Goal: Task Accomplishment & Management: Complete application form

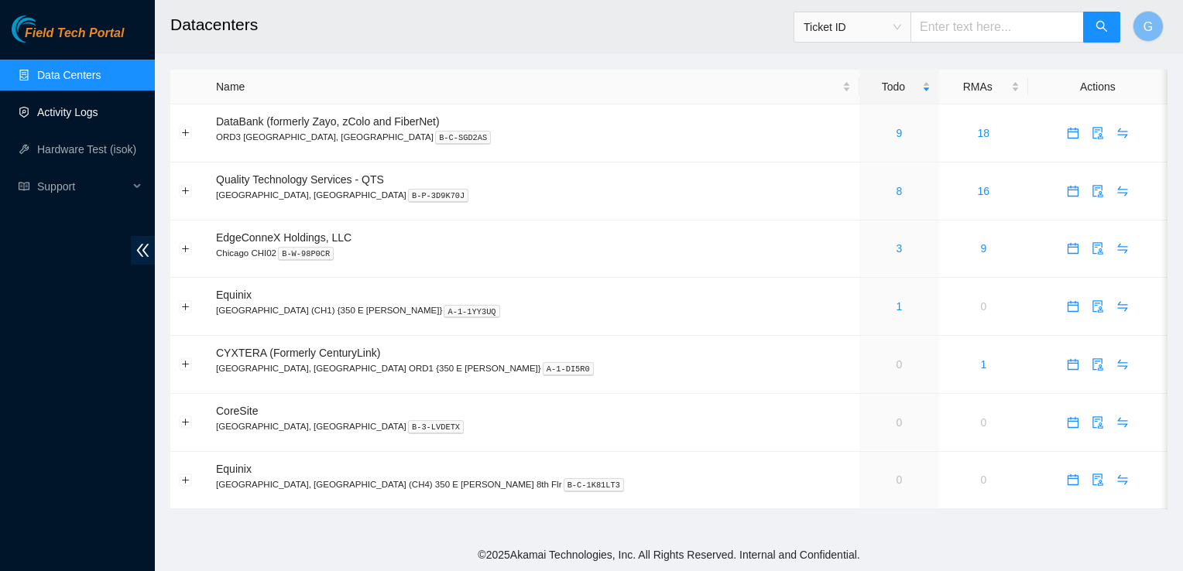
click at [57, 117] on link "Activity Logs" at bounding box center [67, 112] width 61 height 12
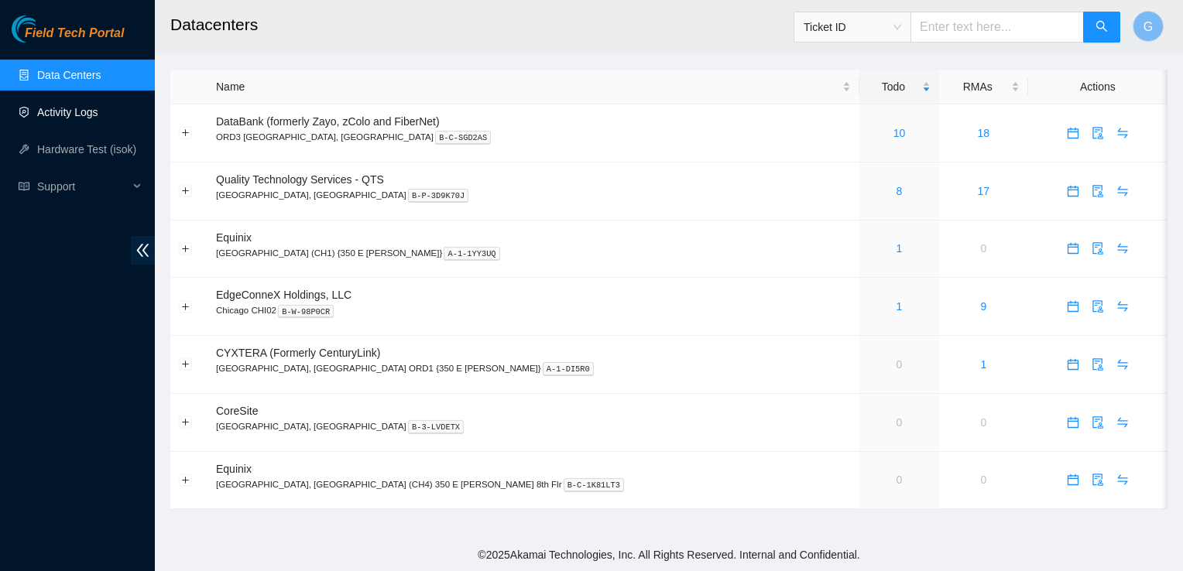
click at [67, 116] on link "Activity Logs" at bounding box center [67, 112] width 61 height 12
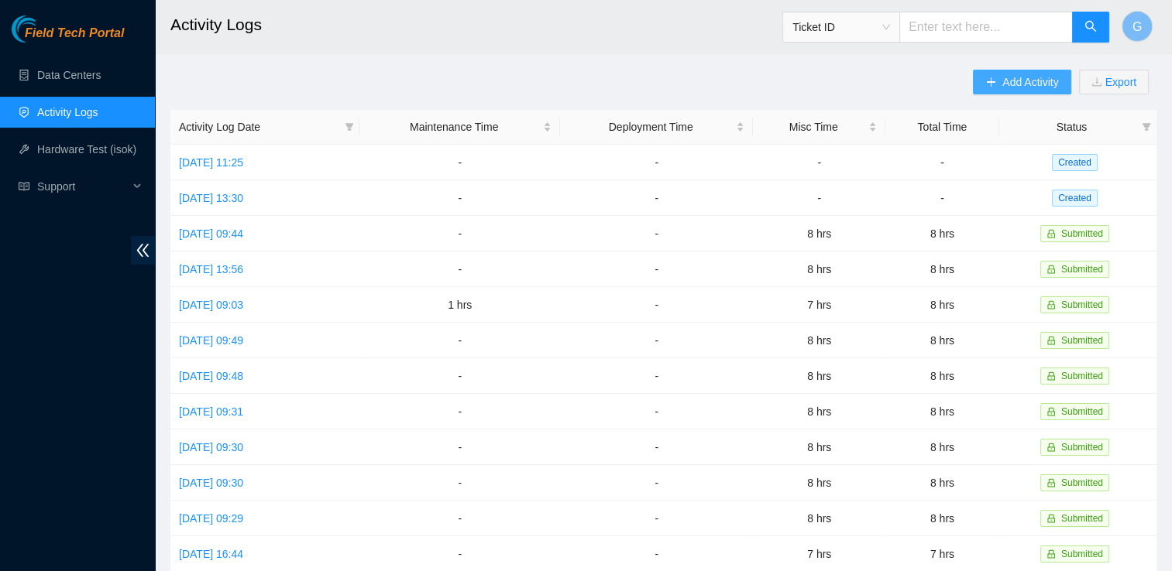
click at [1025, 82] on span "Add Activity" at bounding box center [1030, 82] width 56 height 17
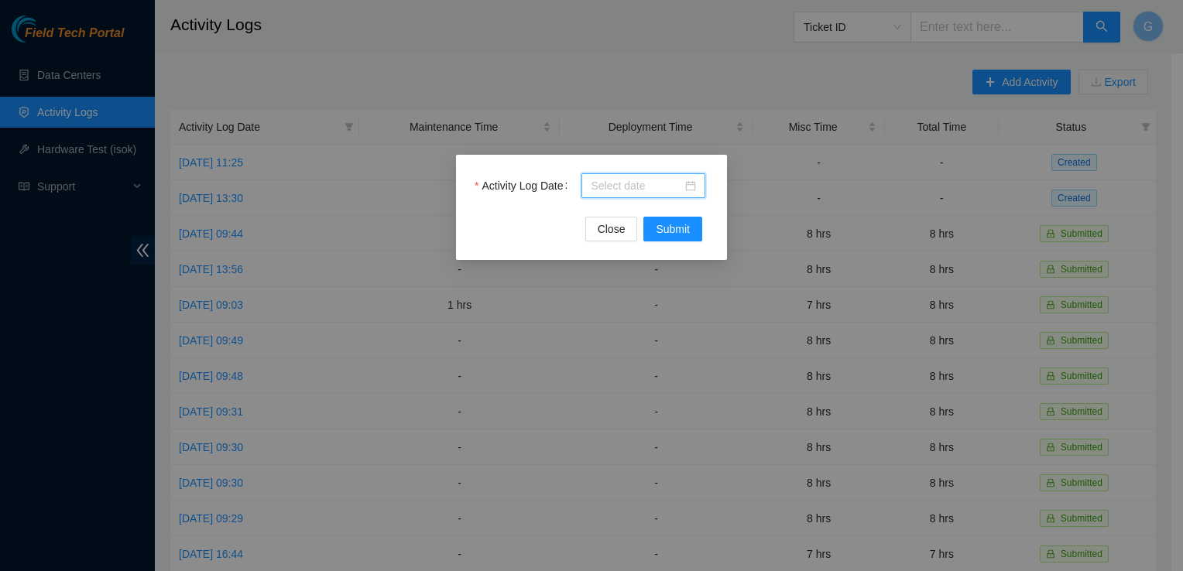
click at [658, 182] on input "Activity Log Date" at bounding box center [636, 185] width 91 height 17
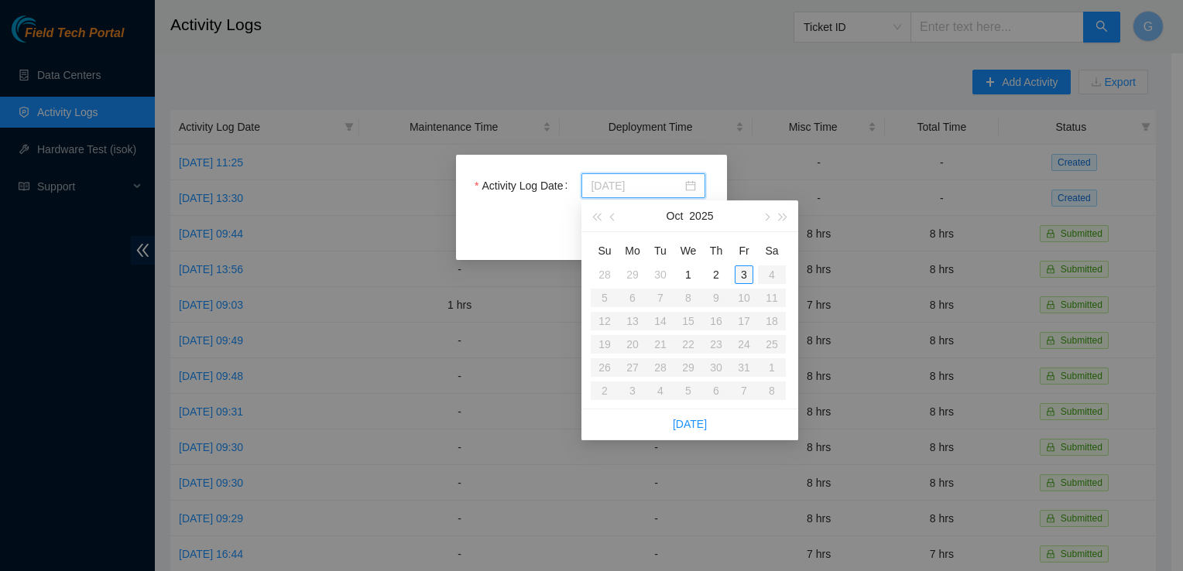
type input "[DATE]"
click at [747, 273] on div "3" at bounding box center [744, 275] width 19 height 19
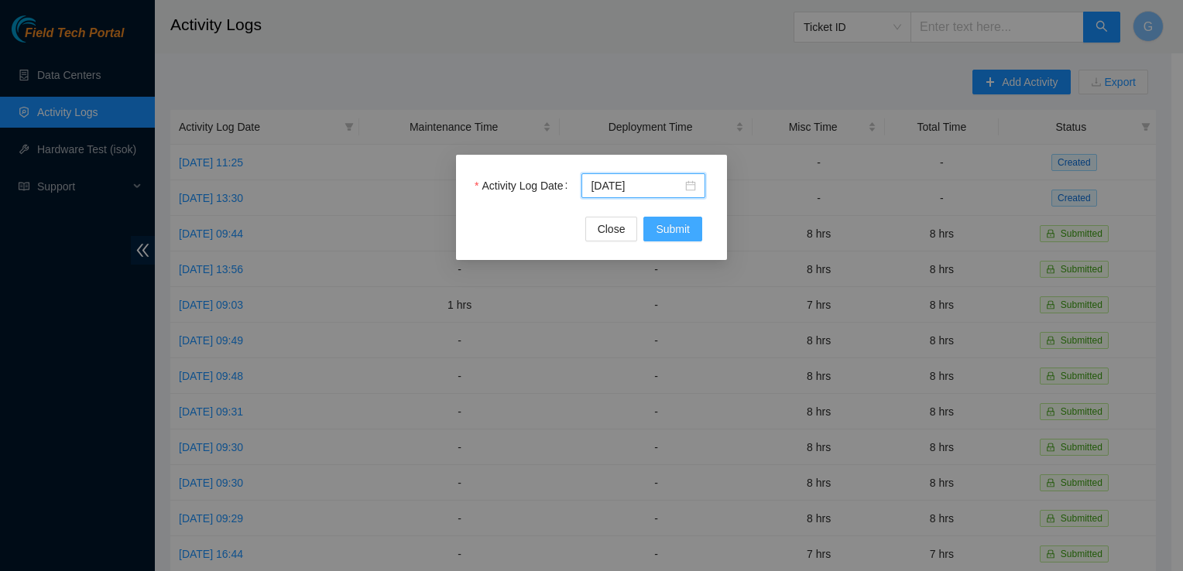
click at [688, 230] on span "Submit" at bounding box center [673, 229] width 34 height 17
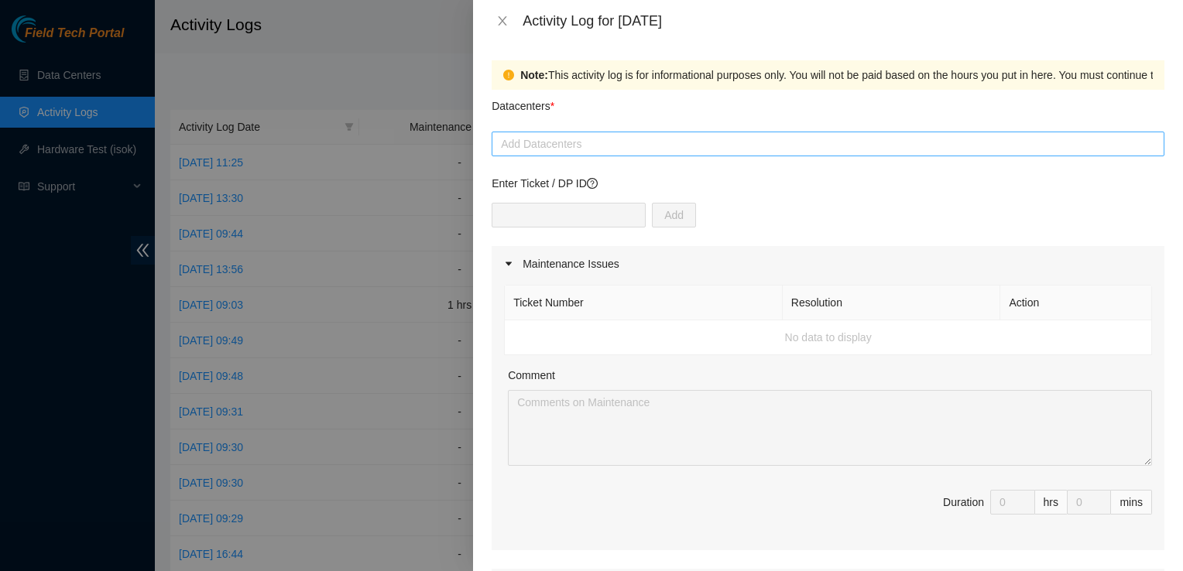
click at [530, 138] on div at bounding box center [828, 144] width 665 height 19
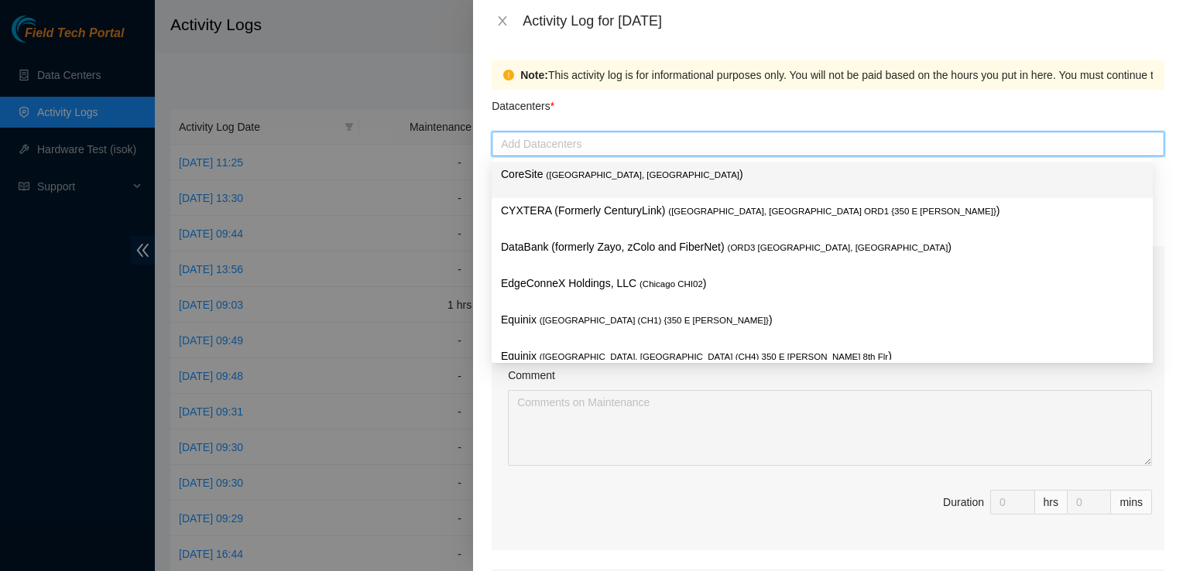
click at [568, 175] on span "( [GEOGRAPHIC_DATA], [GEOGRAPHIC_DATA]" at bounding box center [643, 174] width 194 height 9
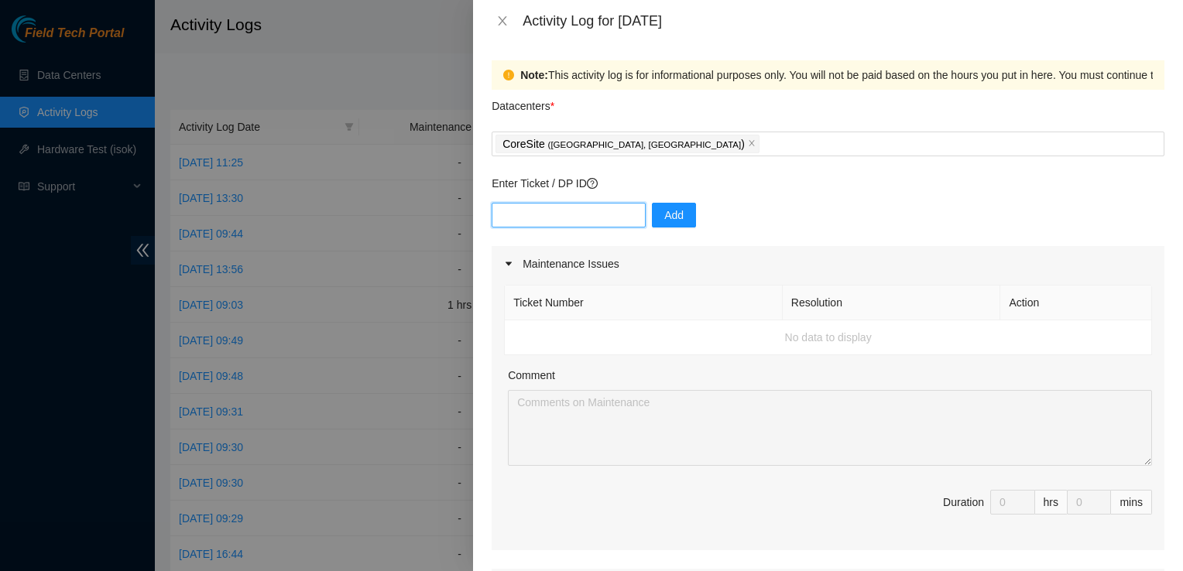
click at [526, 216] on input "text" at bounding box center [569, 215] width 154 height 25
type input "DP69534"
click at [664, 213] on span "Add" at bounding box center [673, 215] width 19 height 17
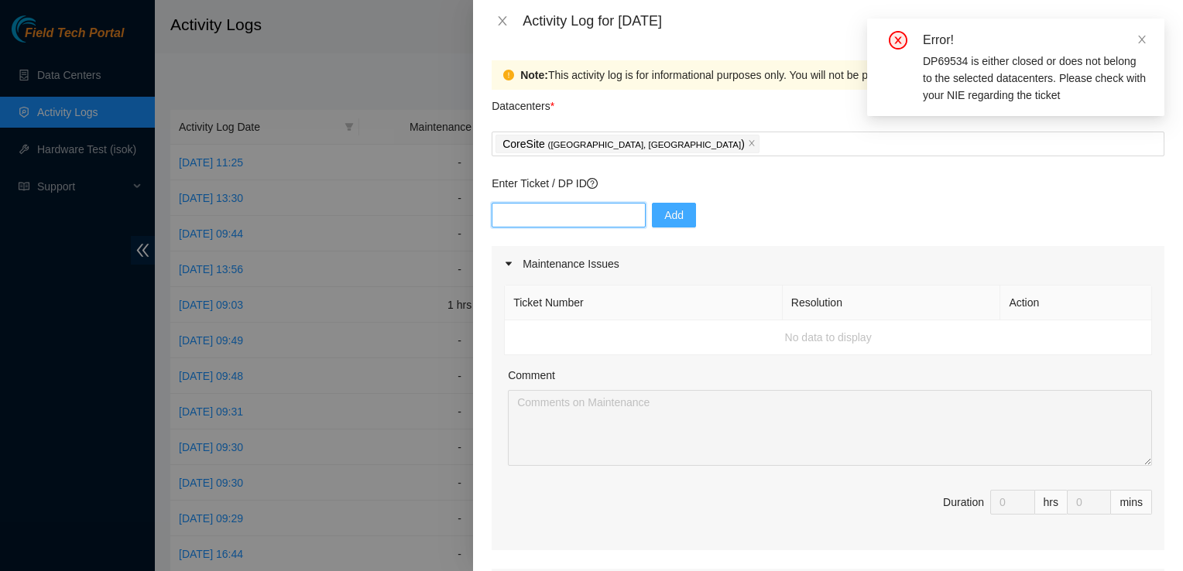
click at [567, 222] on input "text" at bounding box center [569, 215] width 154 height 25
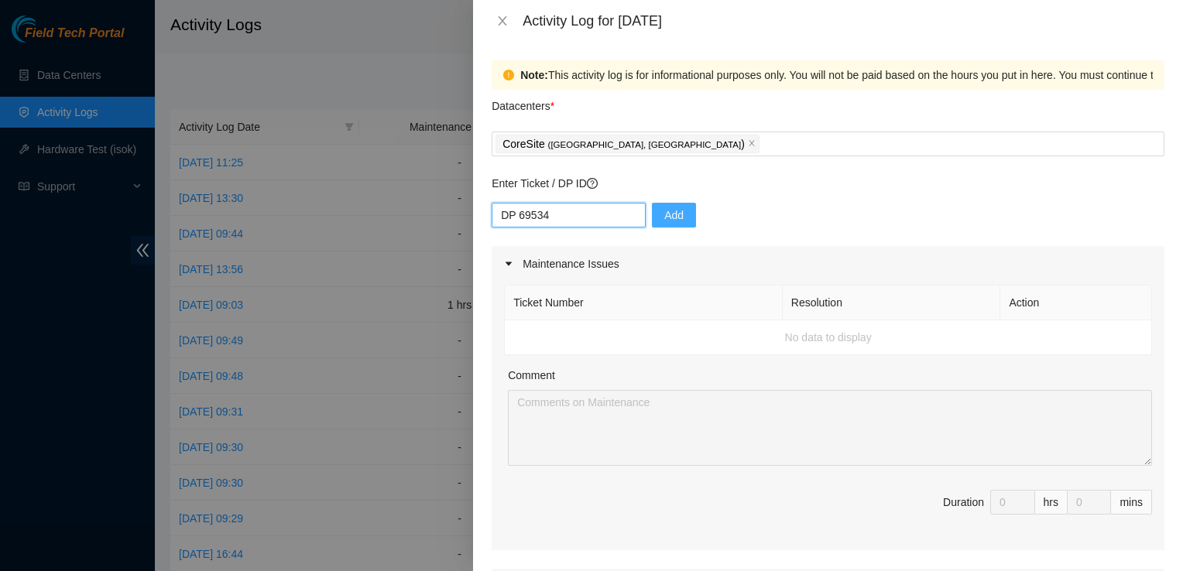
type input "DP 69534"
click at [666, 218] on span "Add" at bounding box center [673, 215] width 19 height 17
click at [545, 221] on input "text" at bounding box center [569, 215] width 154 height 25
type input "DP69354"
click at [665, 213] on span "Add" at bounding box center [673, 215] width 19 height 17
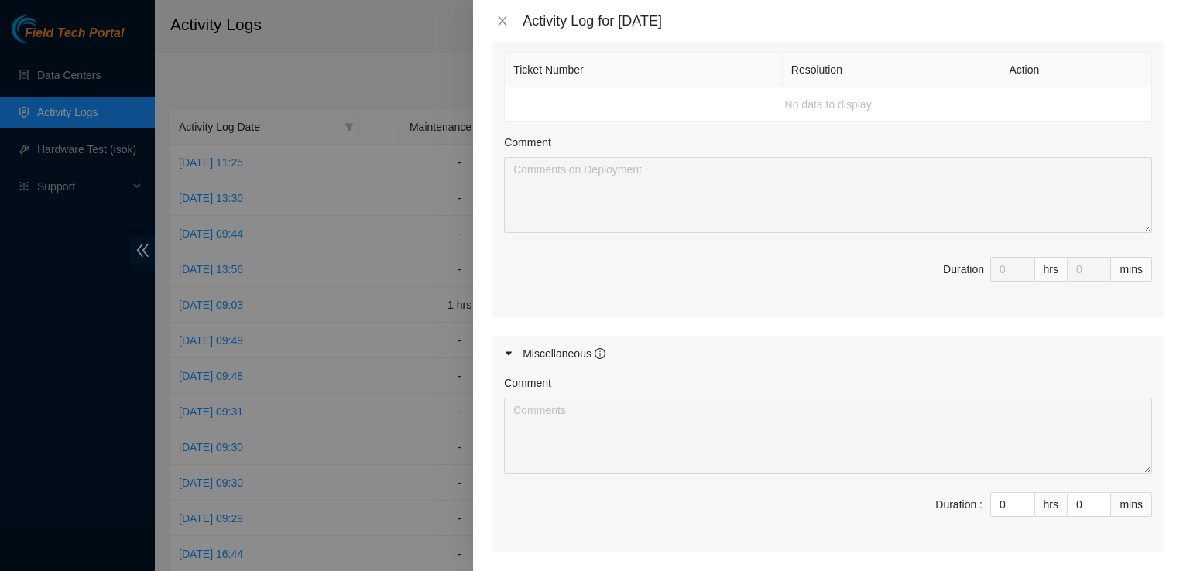
scroll to position [558, 0]
drag, startPoint x: 994, startPoint y: 500, endPoint x: 898, endPoint y: 505, distance: 96.1
click at [898, 505] on span "Duration : 0 hrs 0 mins" at bounding box center [828, 512] width 648 height 43
type input "8"
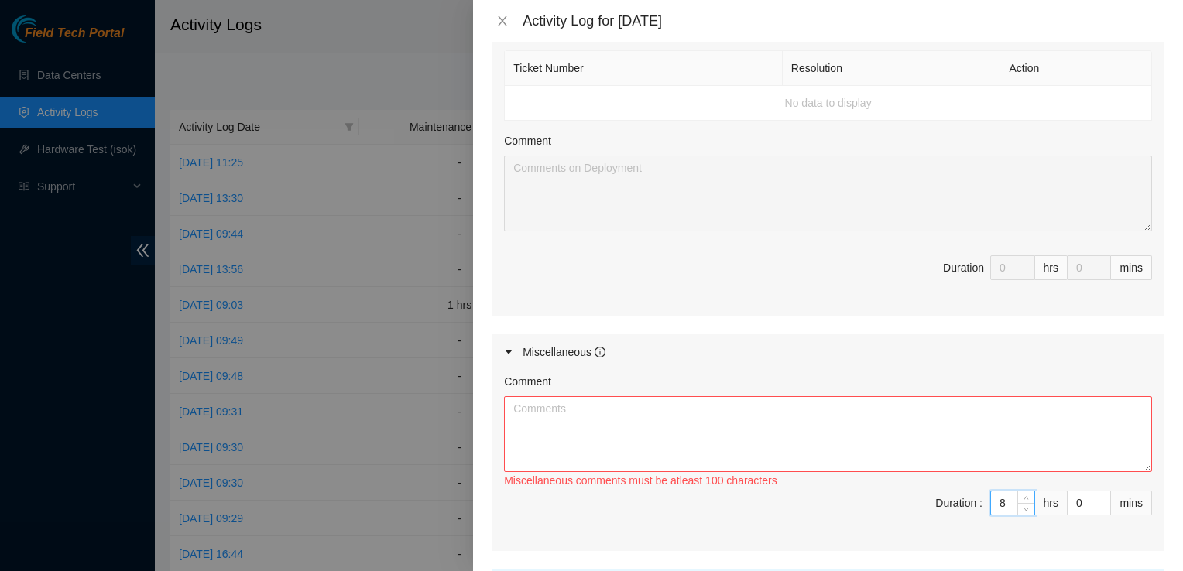
type input "8"
click at [621, 425] on textarea "Comment" at bounding box center [828, 434] width 648 height 76
click at [629, 417] on textarea "The DP Im working on" at bounding box center [828, 434] width 648 height 76
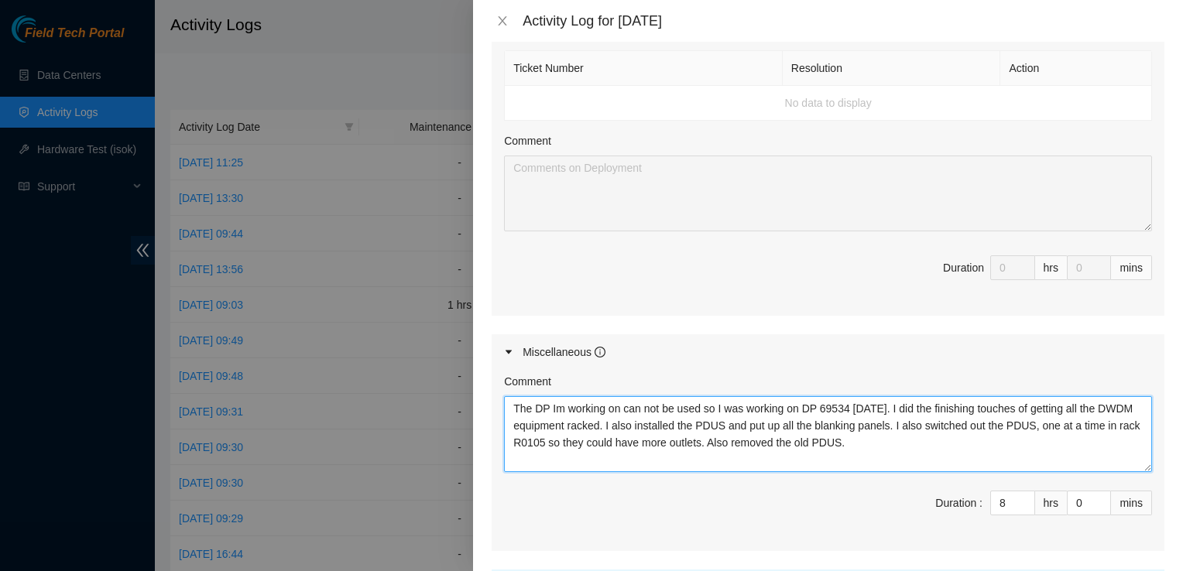
type textarea "The DP Im working on can not be used so I was working on DP 69534 [DATE]. I did…"
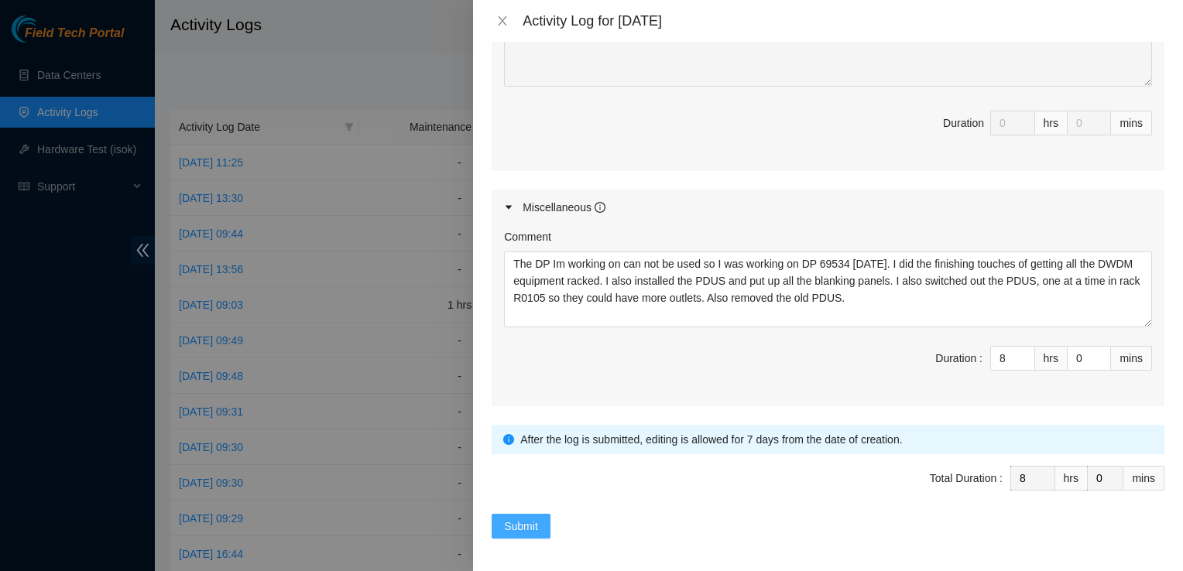
click at [530, 521] on span "Submit" at bounding box center [521, 526] width 34 height 17
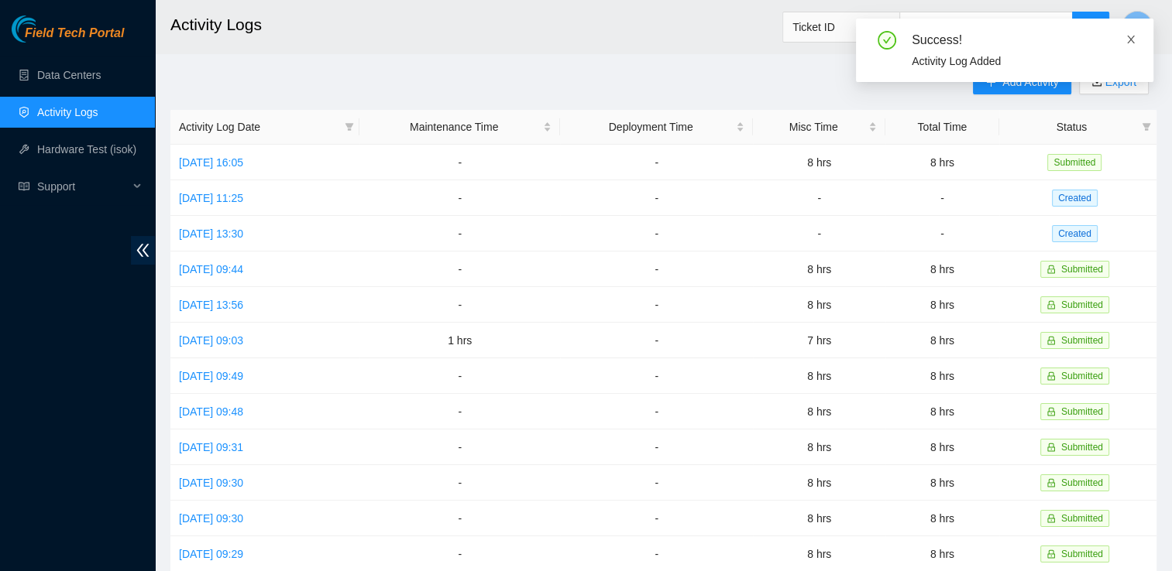
click at [1131, 41] on icon "close" at bounding box center [1131, 40] width 8 height 8
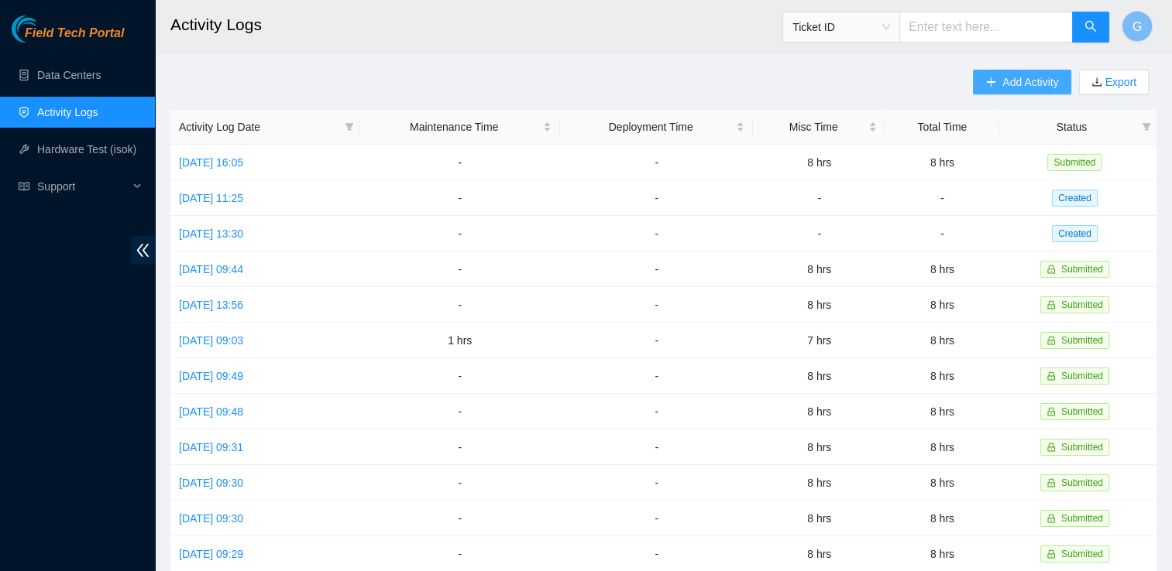
click at [1025, 81] on span "Add Activity" at bounding box center [1030, 82] width 56 height 17
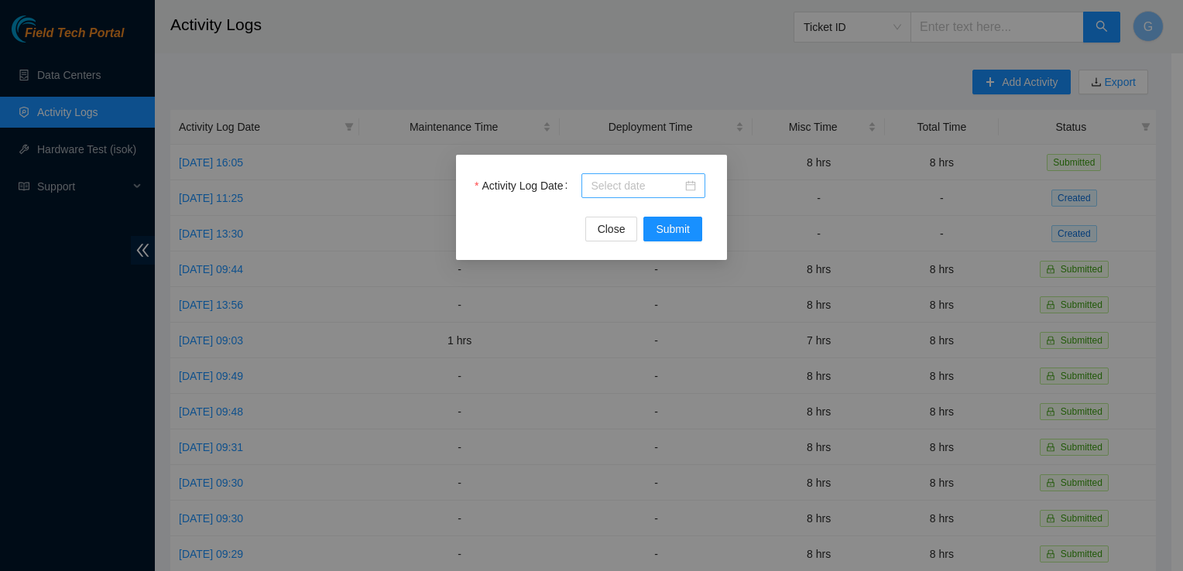
click at [613, 187] on input "Activity Log Date" at bounding box center [636, 185] width 91 height 17
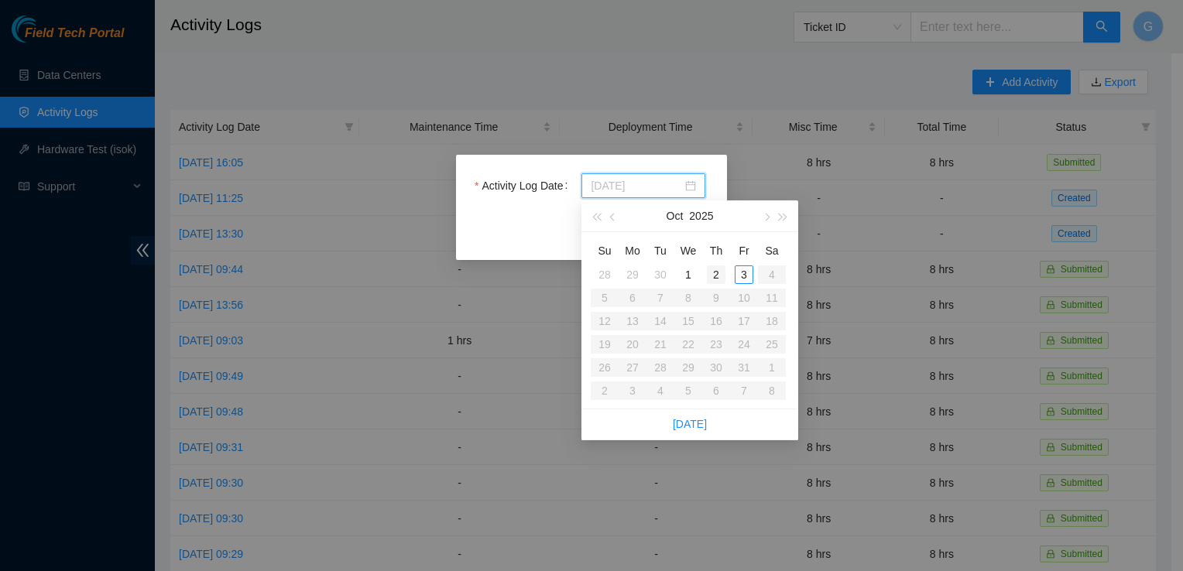
type input "[DATE]"
click at [719, 275] on div "2" at bounding box center [716, 275] width 19 height 19
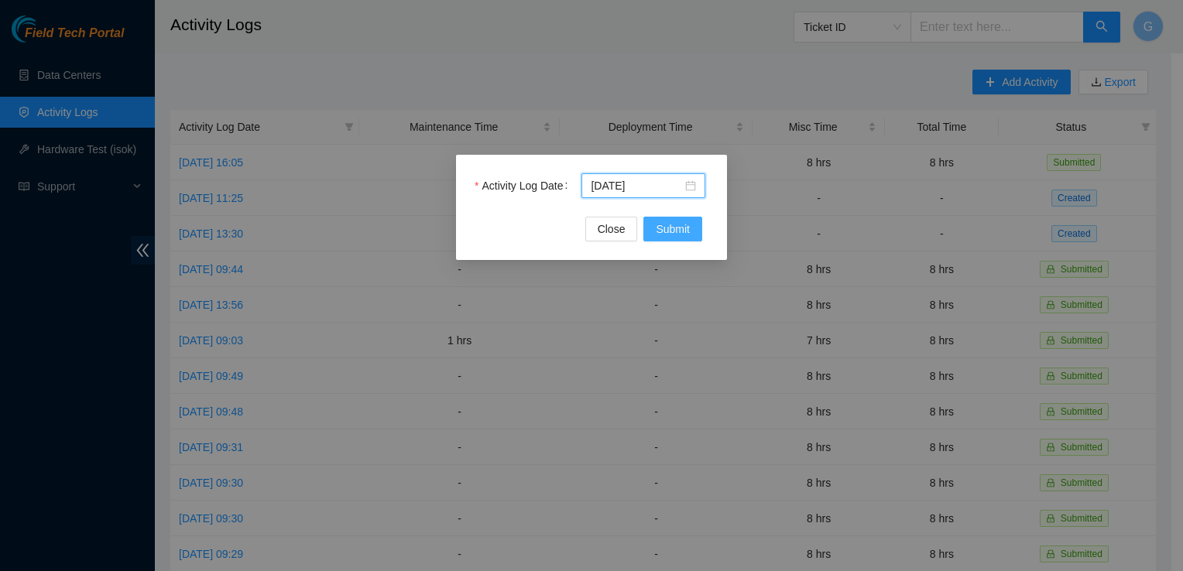
click at [682, 228] on span "Submit" at bounding box center [673, 229] width 34 height 17
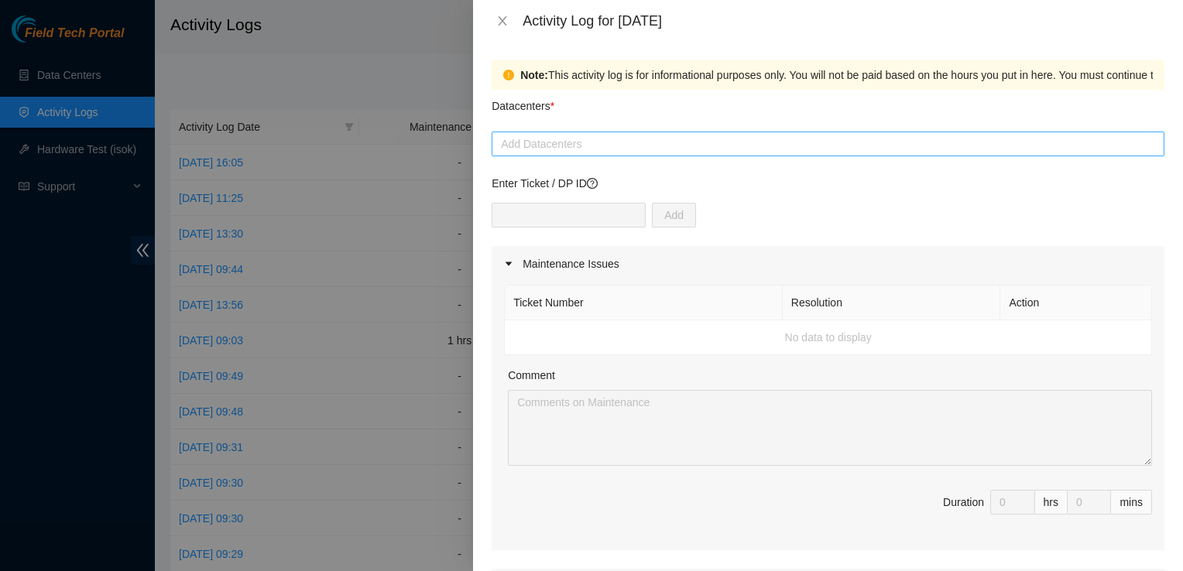
click at [596, 148] on div at bounding box center [828, 144] width 665 height 19
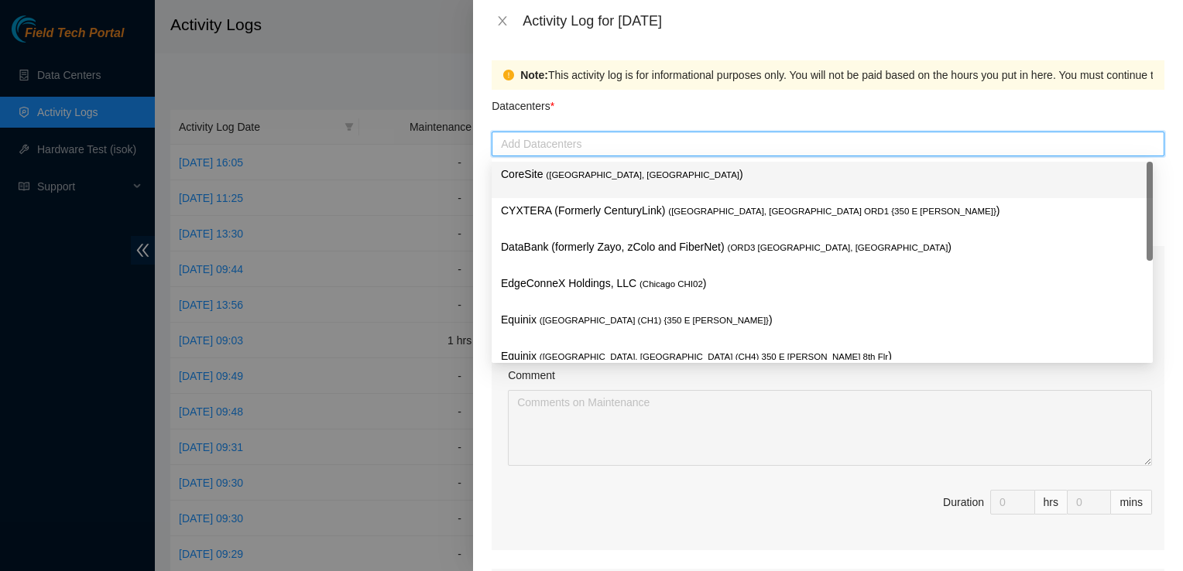
click at [550, 180] on span "( [GEOGRAPHIC_DATA], [GEOGRAPHIC_DATA]" at bounding box center [643, 174] width 194 height 9
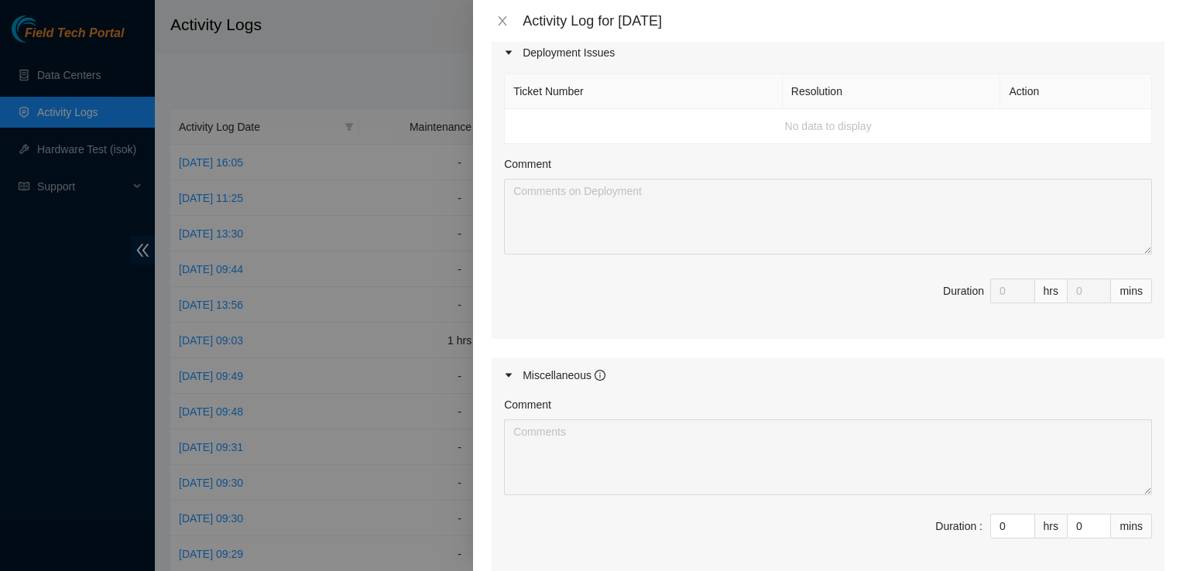
scroll to position [601, 0]
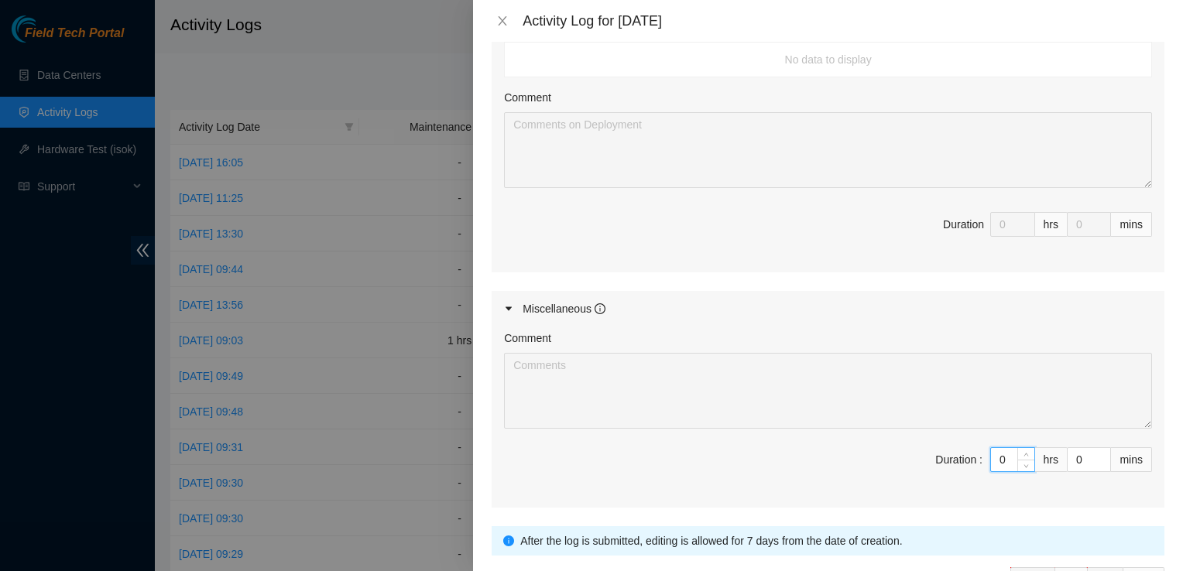
drag, startPoint x: 997, startPoint y: 458, endPoint x: 916, endPoint y: 474, distance: 82.8
click at [916, 474] on span "Duration : 0 hrs 0 mins" at bounding box center [828, 469] width 648 height 43
type input "8"
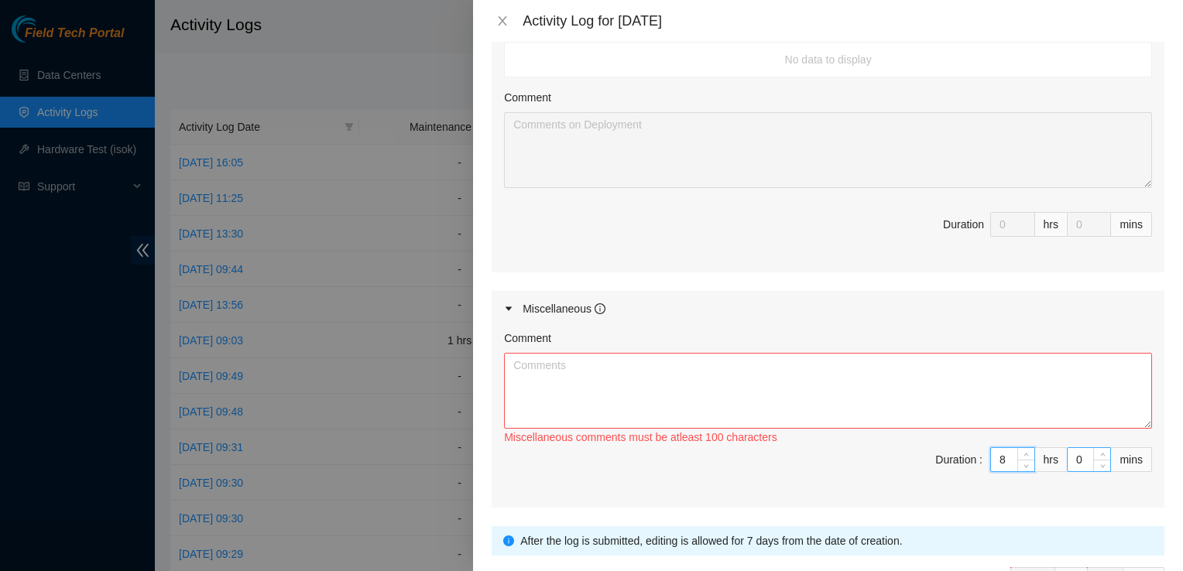
type input "8"
drag, startPoint x: 1074, startPoint y: 458, endPoint x: 1007, endPoint y: 458, distance: 67.4
click at [1007, 458] on span "Duration : 8 hrs 0 mins" at bounding box center [828, 469] width 648 height 43
type input "3"
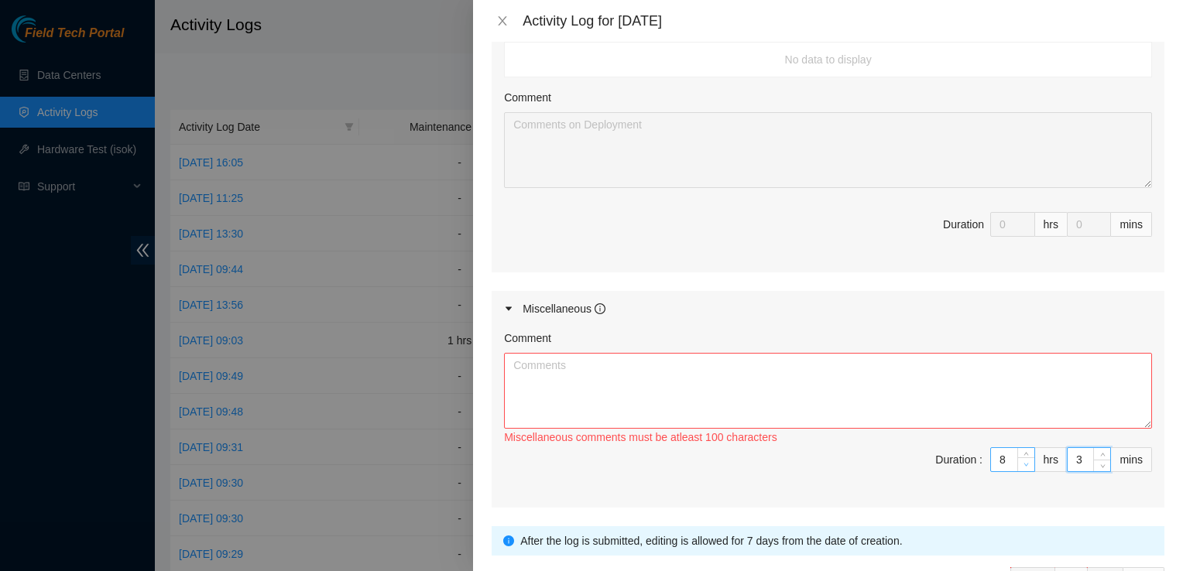
type input "30"
click at [637, 373] on textarea "Comment" at bounding box center [828, 391] width 648 height 76
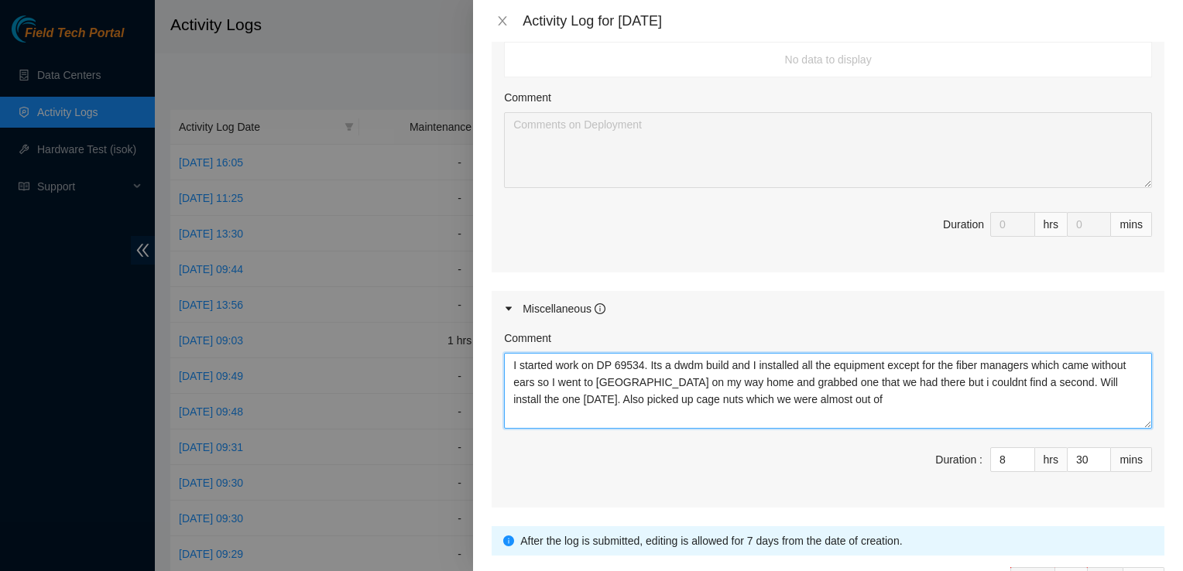
click at [838, 390] on textarea "I started work on DP 69534. Its a dwdm build and I installed all the equipment …" at bounding box center [828, 391] width 648 height 76
type textarea "I started work on DP 69534. Its a dwdm build and I installed all the equipment …"
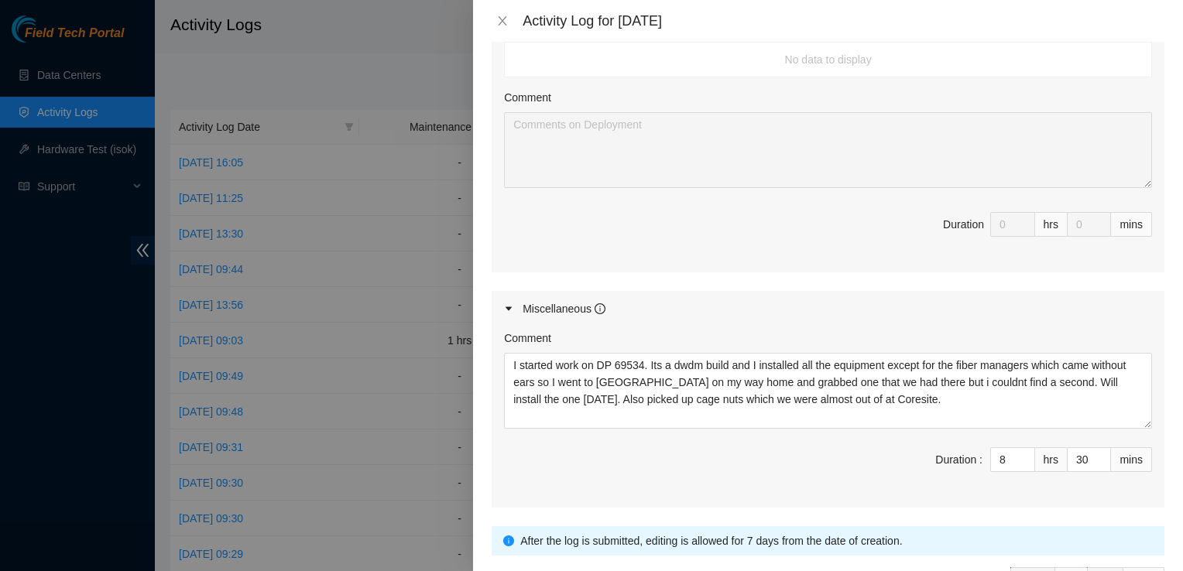
scroll to position [702, 0]
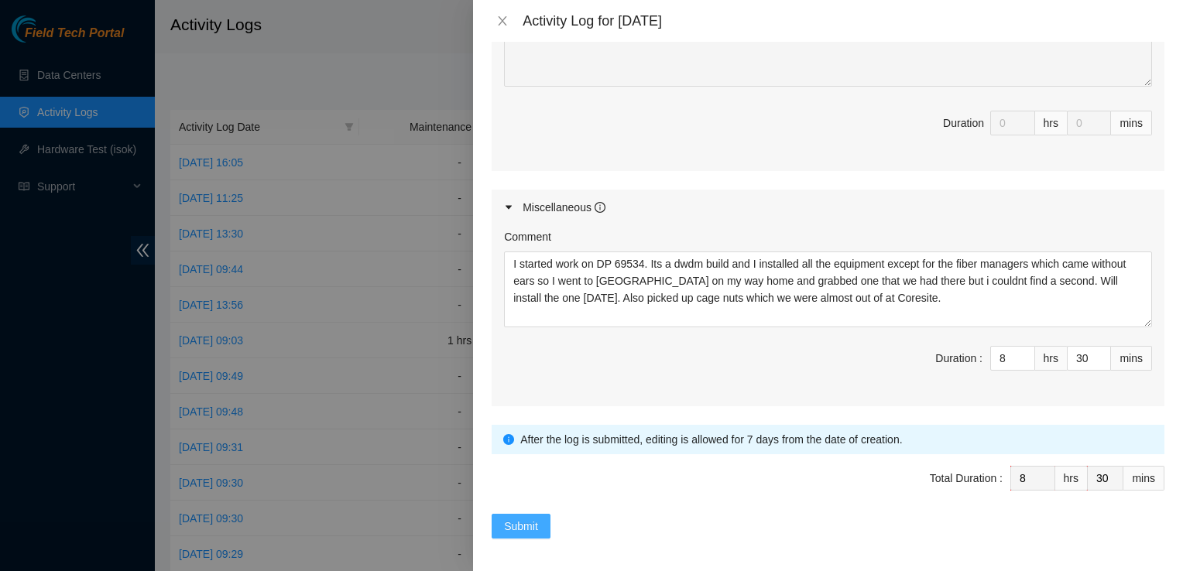
click at [530, 518] on span "Submit" at bounding box center [521, 526] width 34 height 17
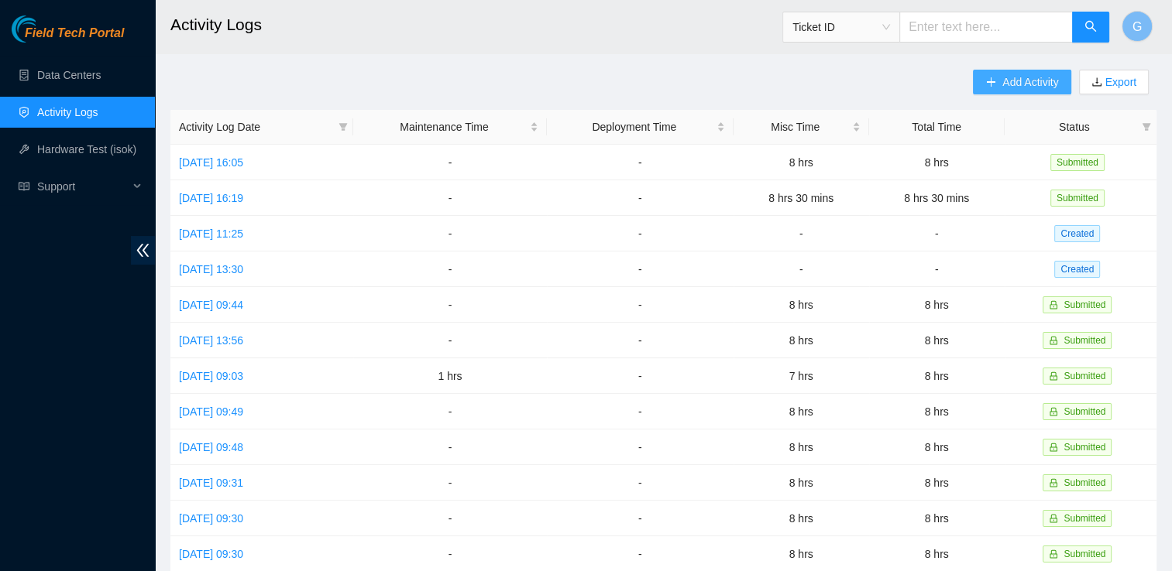
click at [997, 88] on button "Add Activity" at bounding box center [1022, 82] width 98 height 25
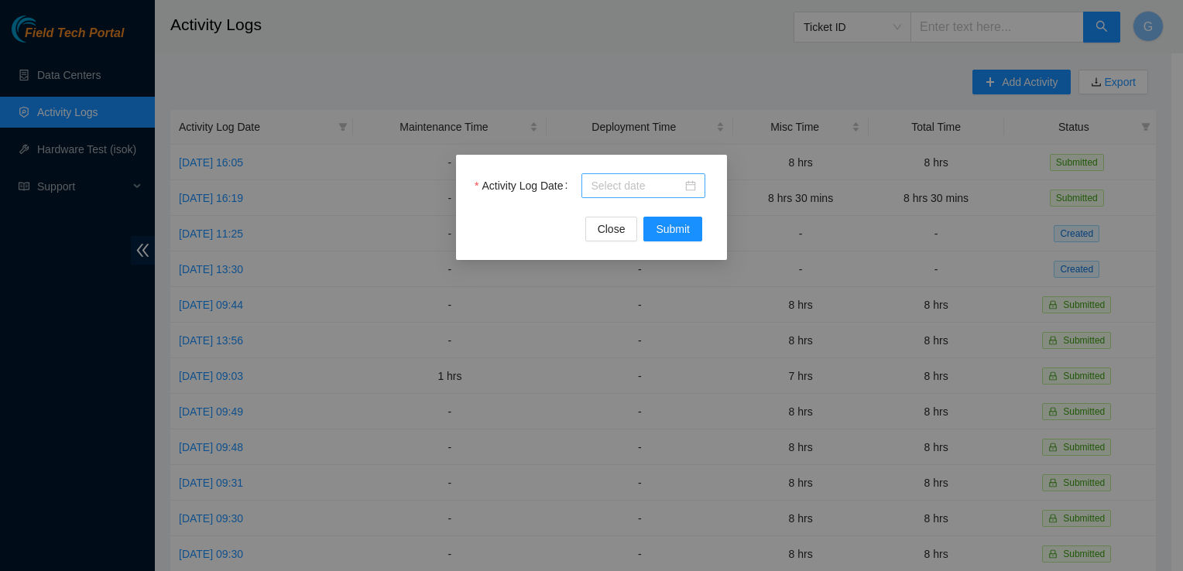
click at [620, 180] on input "Activity Log Date" at bounding box center [636, 185] width 91 height 17
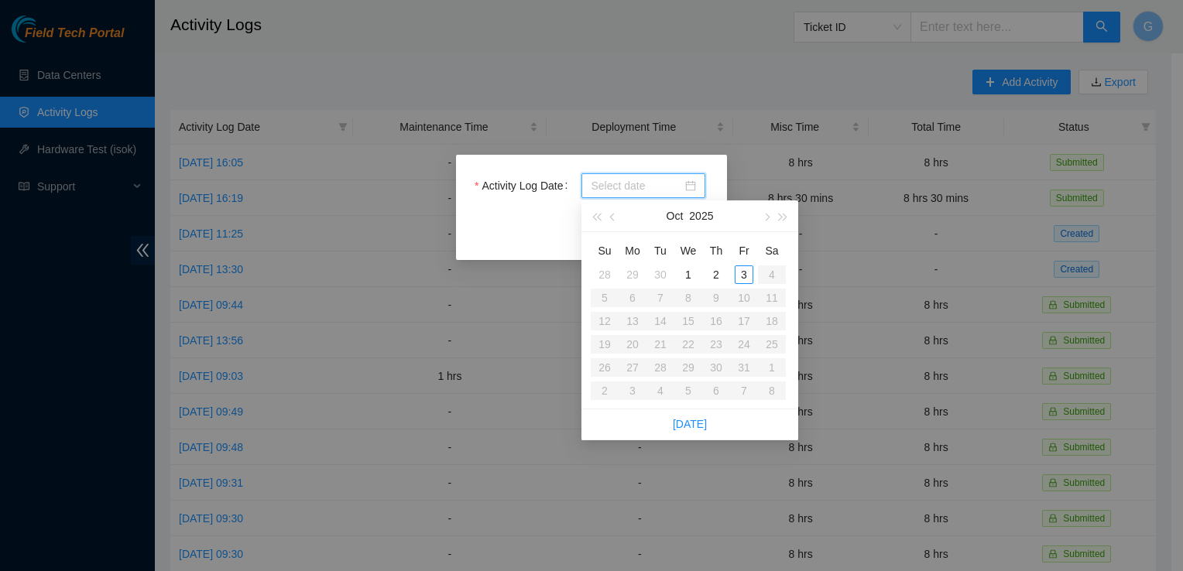
type input "[DATE]"
click at [635, 271] on div "29" at bounding box center [632, 275] width 19 height 19
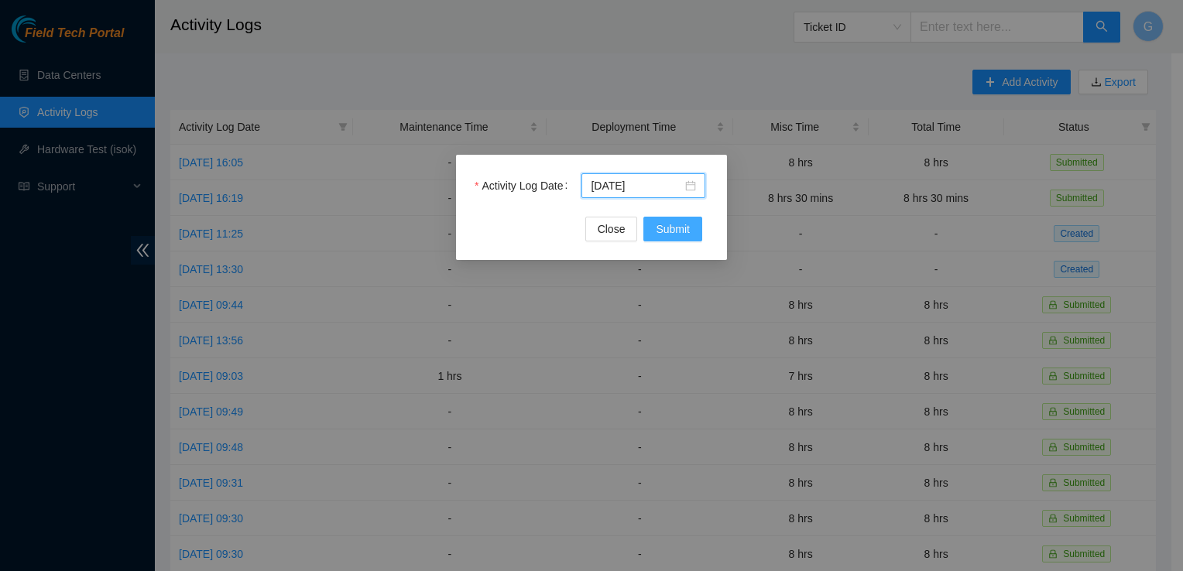
click at [663, 236] on span "Submit" at bounding box center [673, 229] width 34 height 17
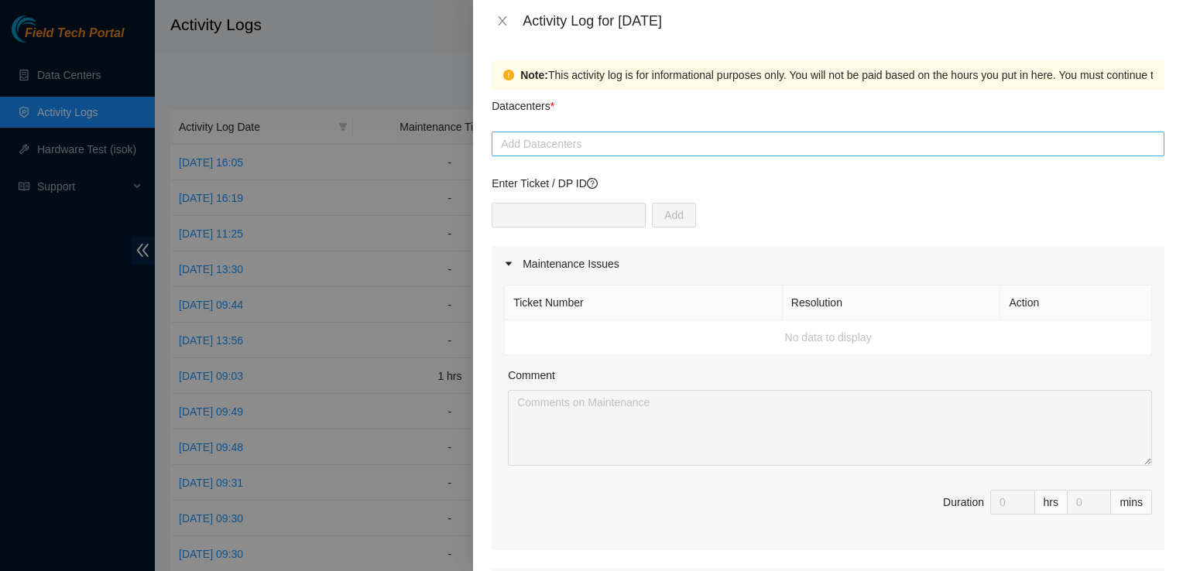
click at [703, 143] on div at bounding box center [828, 144] width 665 height 19
click at [620, 147] on div at bounding box center [828, 144] width 665 height 19
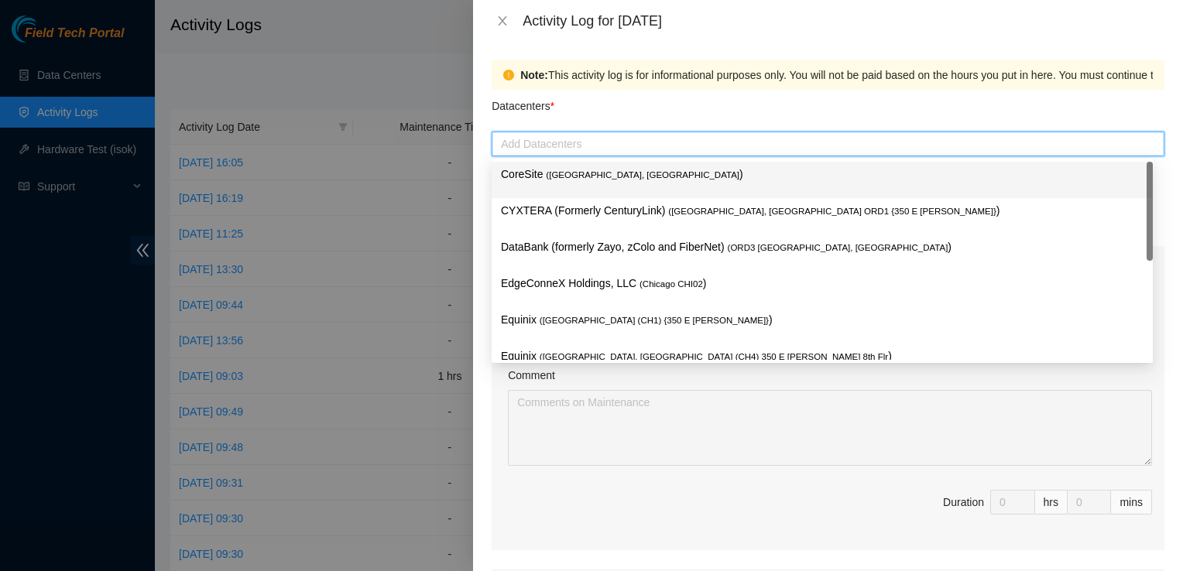
click at [578, 170] on span "( [GEOGRAPHIC_DATA], [GEOGRAPHIC_DATA]" at bounding box center [643, 174] width 194 height 9
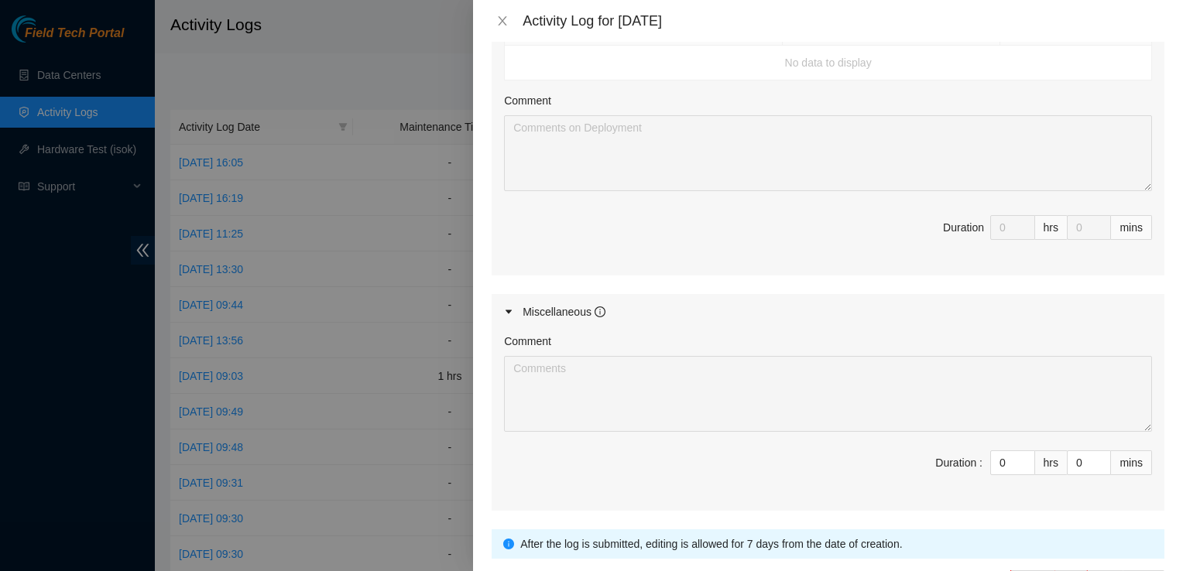
scroll to position [602, 0]
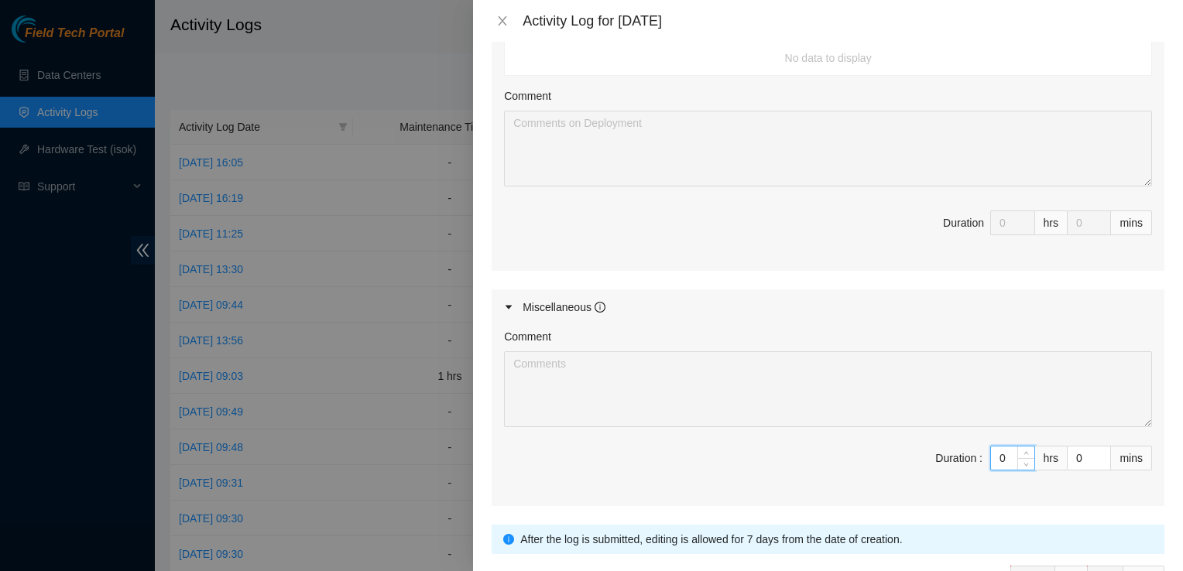
drag, startPoint x: 998, startPoint y: 451, endPoint x: 928, endPoint y: 457, distance: 70.7
click at [928, 457] on span "Duration : 0 hrs 0 mins" at bounding box center [828, 467] width 648 height 43
type input "8"
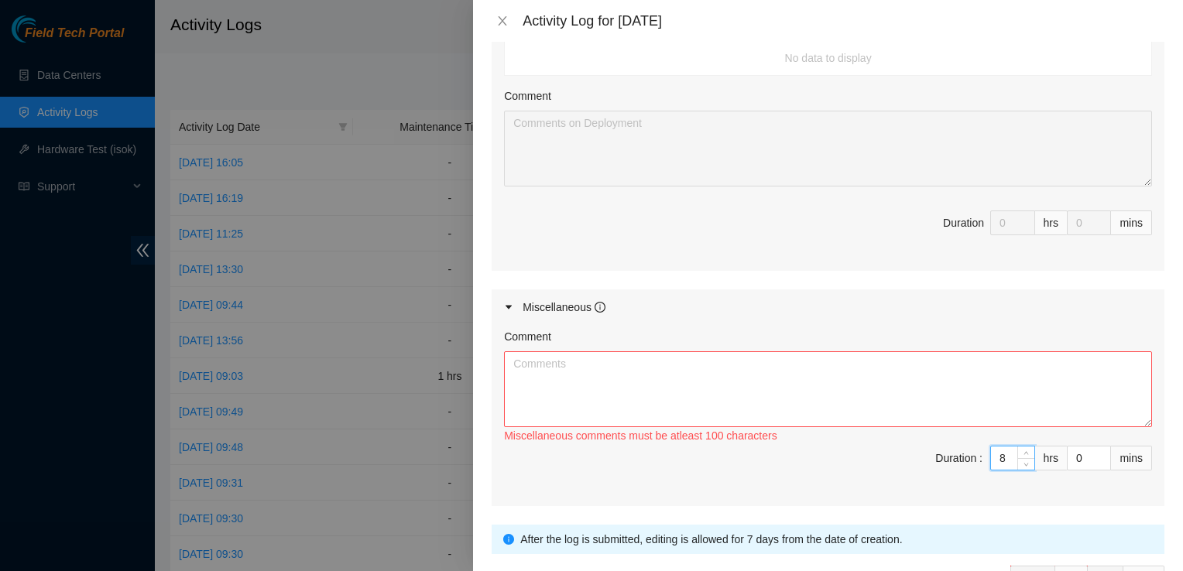
type input "8"
click at [731, 366] on textarea "Comment" at bounding box center [828, 390] width 648 height 76
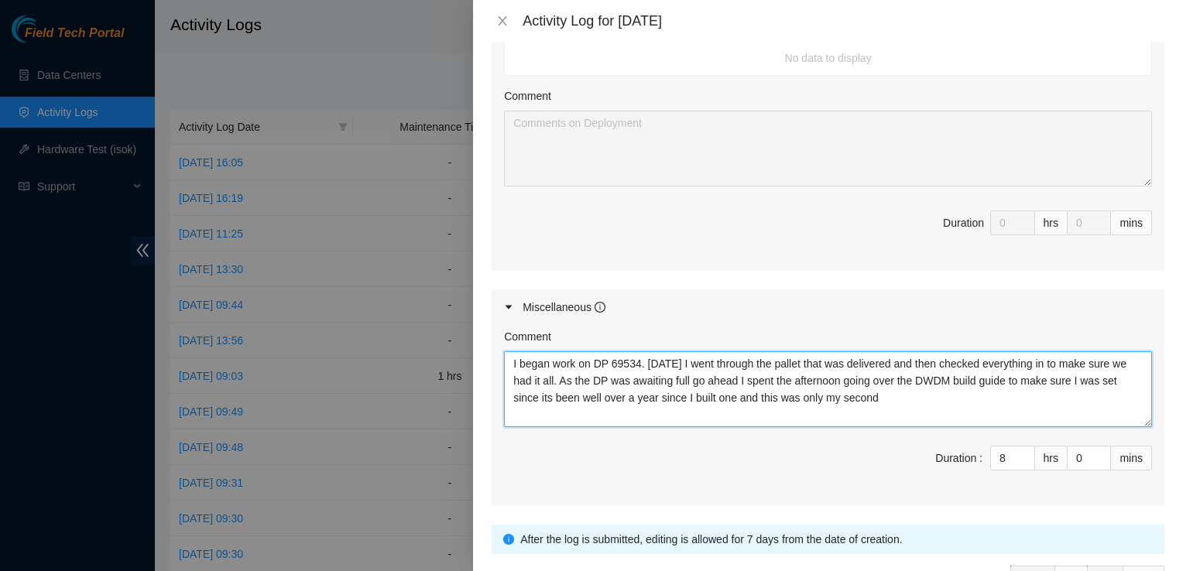
click at [561, 374] on textarea "I began work on DP 69534. [DATE] I went through the pallet that was delivered a…" at bounding box center [828, 390] width 648 height 76
type textarea "I began work on DP 69534. [DATE] I went through the pallet that was delivered a…"
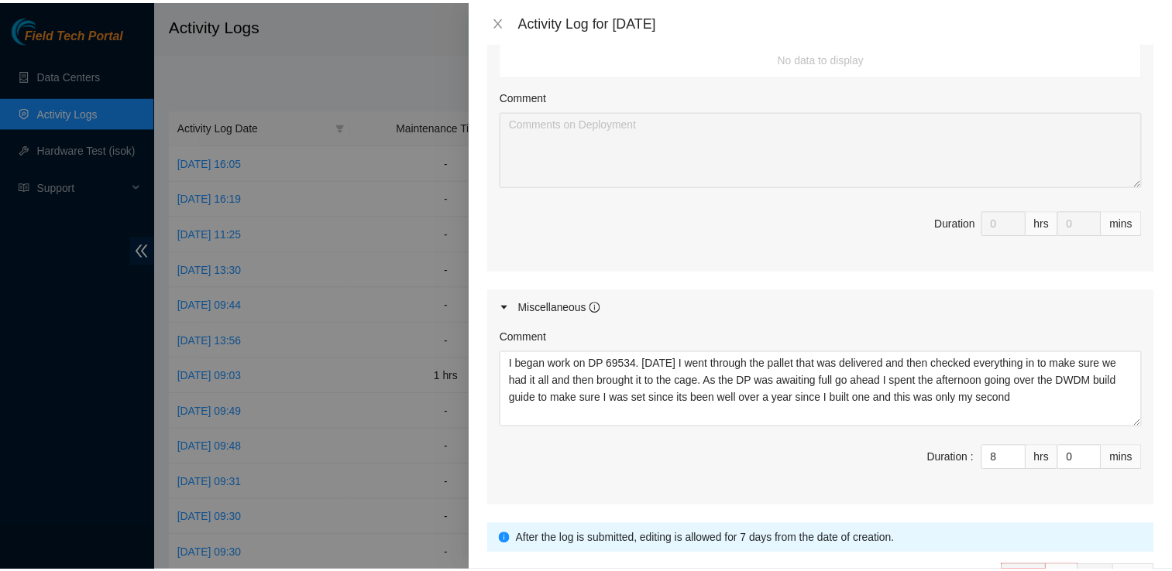
scroll to position [702, 0]
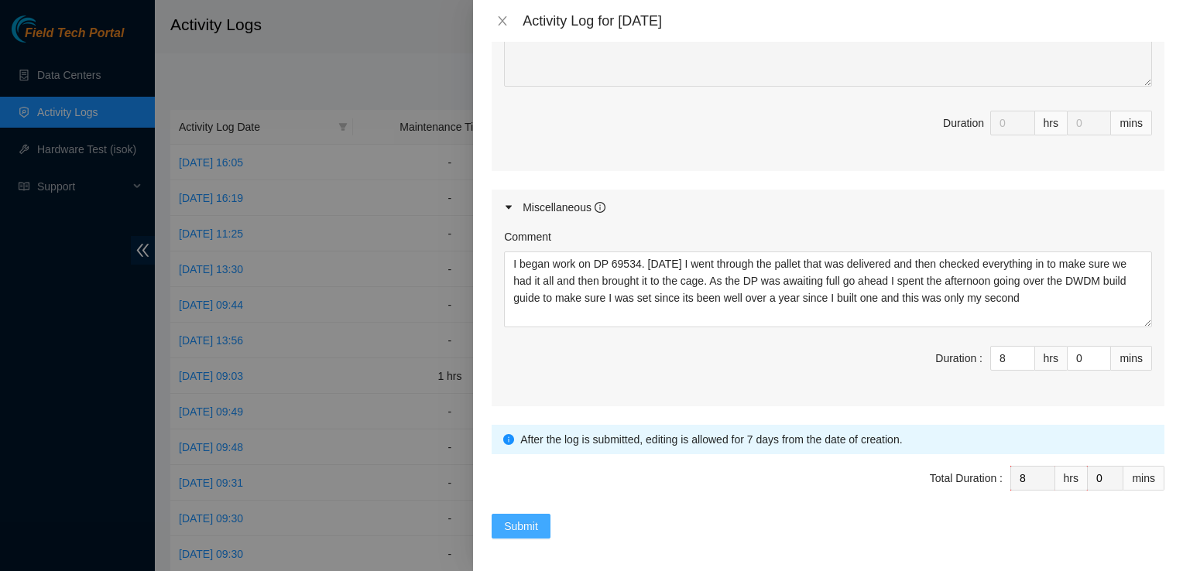
click at [511, 520] on span "Submit" at bounding box center [521, 526] width 34 height 17
